Goal: Information Seeking & Learning: Learn about a topic

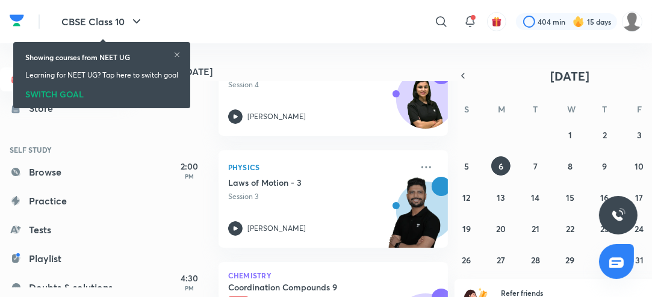
scroll to position [229, 0]
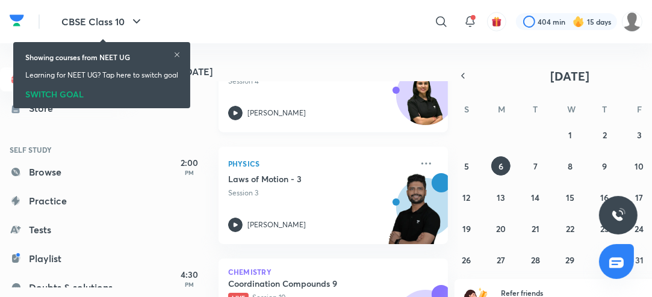
click at [230, 110] on icon at bounding box center [235, 113] width 14 height 14
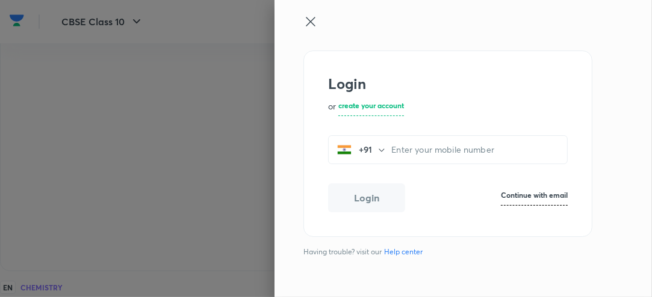
scroll to position [77, 0]
